Goal: Task Accomplishment & Management: Use online tool/utility

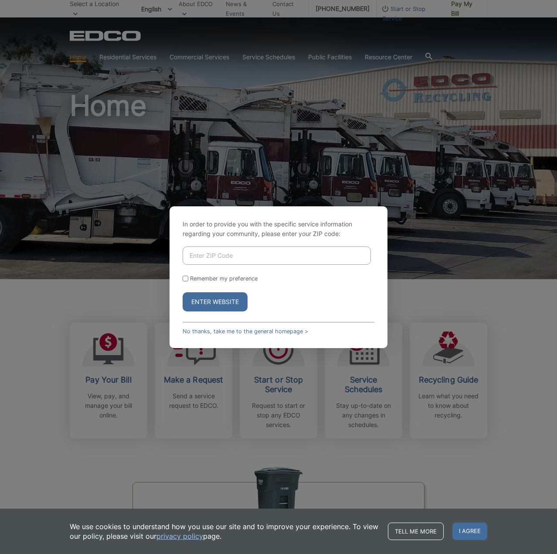
click at [267, 254] on input "Enter ZIP Code" at bounding box center [277, 255] width 188 height 18
type input "92028"
click at [236, 296] on button "Enter Website" at bounding box center [215, 301] width 65 height 19
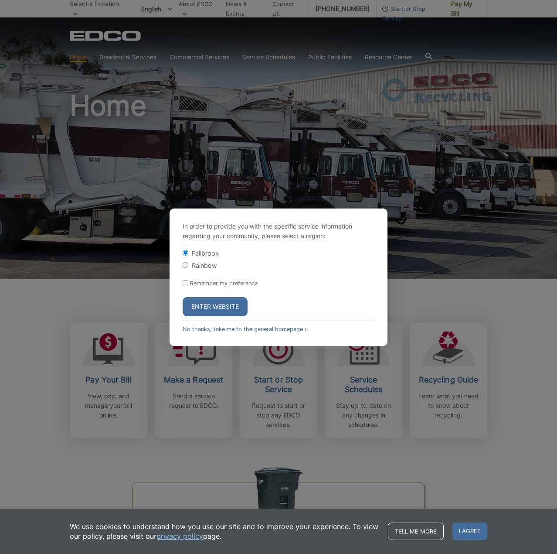
click at [237, 297] on button "Enter Website" at bounding box center [215, 306] width 65 height 19
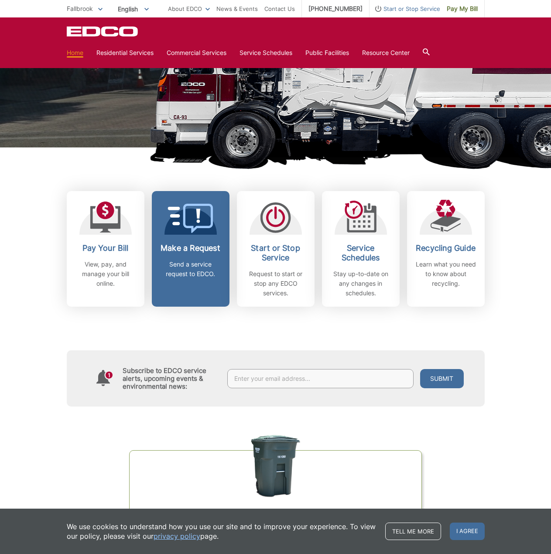
scroll to position [131, 0]
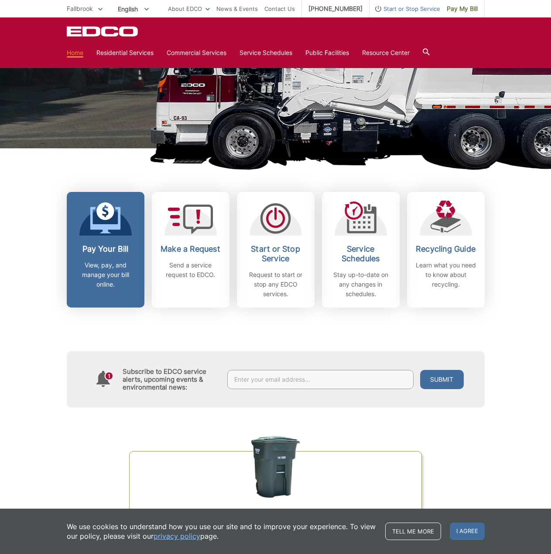
click at [103, 246] on h2 "Pay Your Bill" at bounding box center [105, 249] width 65 height 10
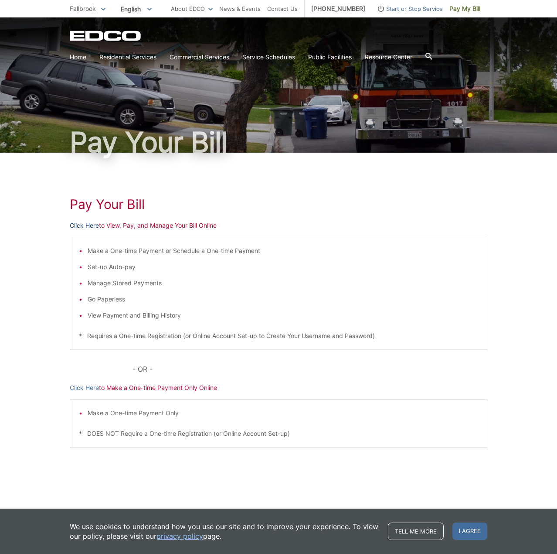
click at [85, 225] on link "Click Here" at bounding box center [84, 226] width 29 height 10
